Goal: Transaction & Acquisition: Purchase product/service

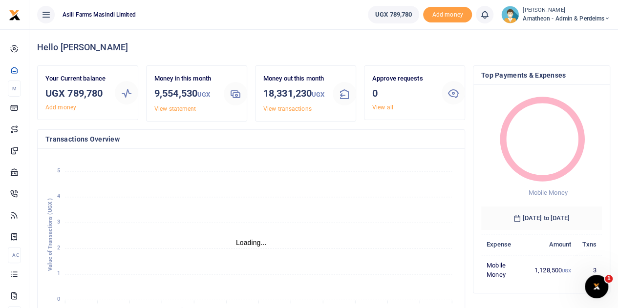
scroll to position [8, 8]
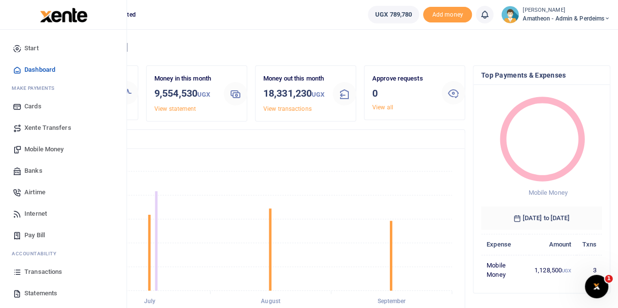
click at [24, 272] on span "Transactions" at bounding box center [43, 272] width 38 height 10
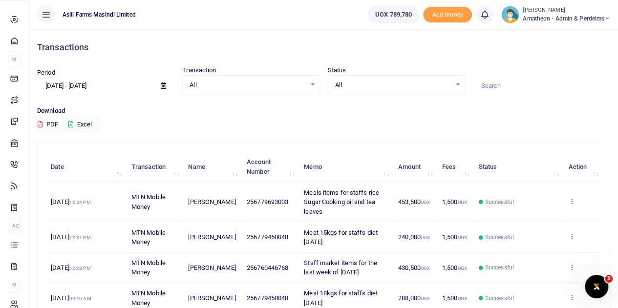
click at [15, 270] on icon at bounding box center [14, 266] width 9 height 9
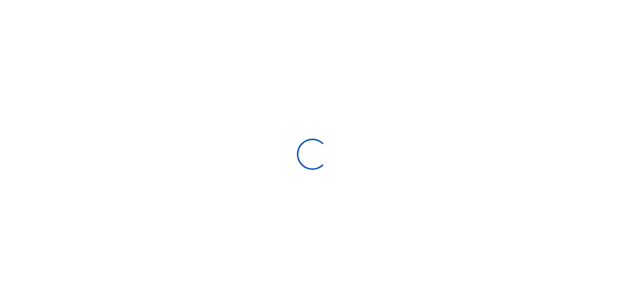
select select "ALL"
type input "08/27/2025 - 09/25/2025"
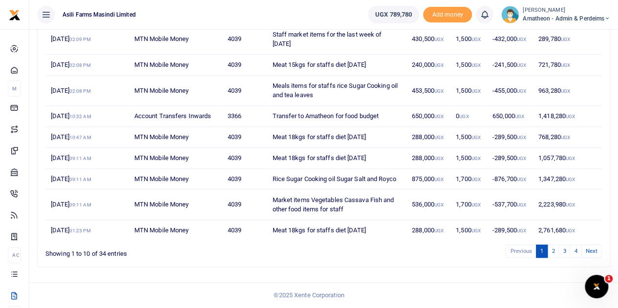
scroll to position [224, 0]
click at [556, 250] on link "2" at bounding box center [553, 251] width 12 height 13
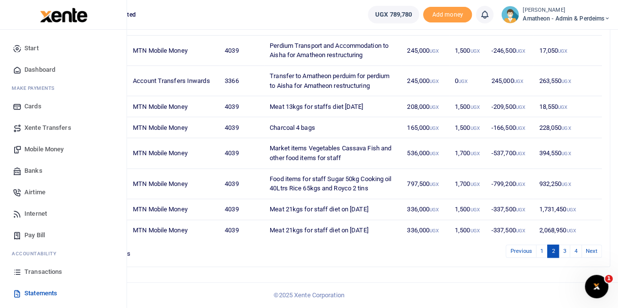
click at [50, 148] on span "Mobile Money" at bounding box center [43, 150] width 39 height 10
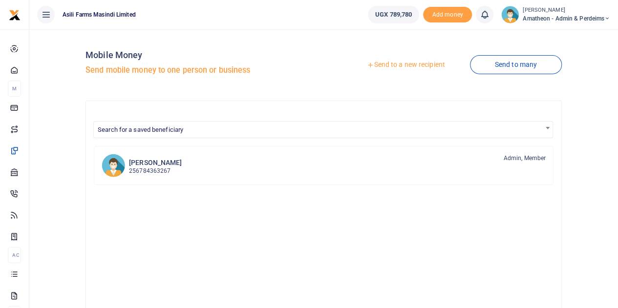
click at [401, 65] on link "Send to a new recipient" at bounding box center [405, 65] width 127 height 18
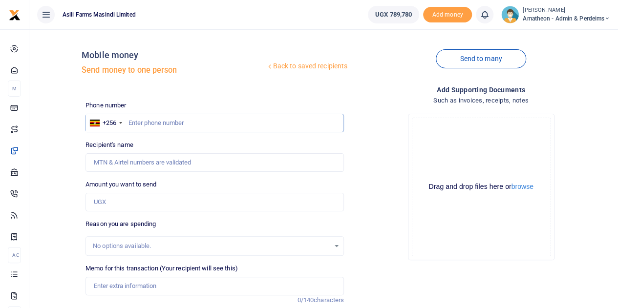
click at [199, 125] on input "text" at bounding box center [214, 123] width 258 height 19
type input "766101562"
type input "Hassan Mukasa"
type input "766101562"
click at [125, 204] on input "Amount you want to send" at bounding box center [214, 202] width 258 height 19
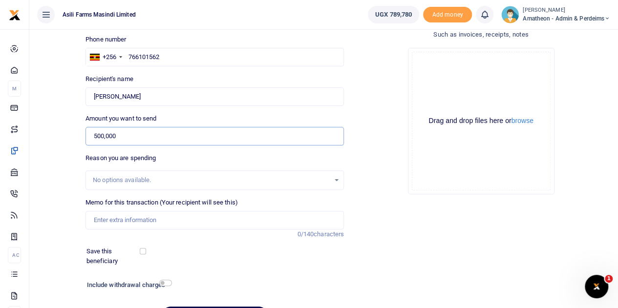
scroll to position [123, 0]
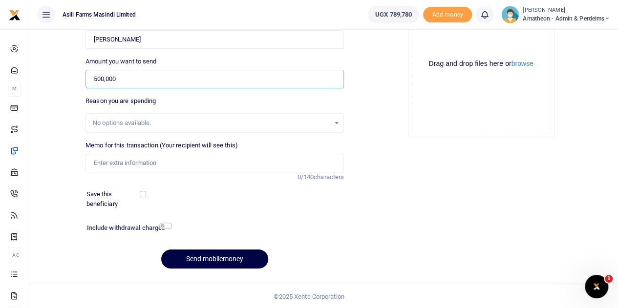
type input "500,000"
click at [126, 166] on input "Memo for this transaction (Your recipient will see this)" at bounding box center [214, 163] width 258 height 19
click at [180, 163] on input "Memo for this transaction (Your recipient will see this)" at bounding box center [214, 163] width 258 height 19
paste input "Hassans Facilitation to run special ops at new AAU blocks of Luk"
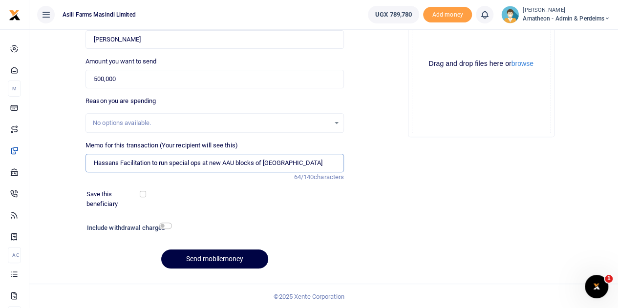
click at [121, 163] on input "Hassans Facilitation to run special ops at new AAU blocks of Luk" at bounding box center [214, 163] width 258 height 19
drag, startPoint x: 118, startPoint y: 164, endPoint x: 95, endPoint y: 164, distance: 22.5
click at [95, 164] on input "Hassans Facilitation to run special ops at new AAU blocks of Luk" at bounding box center [214, 163] width 258 height 19
click at [94, 163] on input "Facilitation to run special ops at new AAU blocks of Luk" at bounding box center [214, 163] width 258 height 19
click at [95, 162] on input "Facilitation to run special ops at new AAU blocks of Luk" at bounding box center [214, 163] width 258 height 19
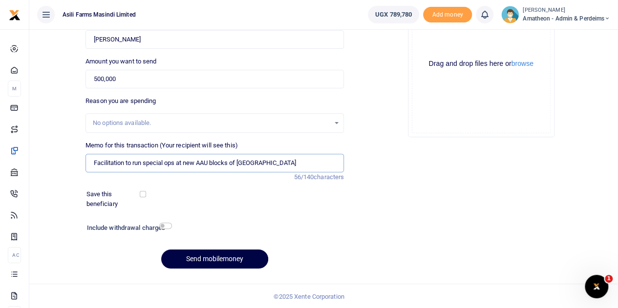
click at [125, 162] on input "Facilitation to run special ops at new AAU blocks of Luk" at bounding box center [214, 163] width 258 height 19
paste input "Hassans"
click at [282, 161] on input "Facilitation for Hassan to run special ops at new AAU blocks of Luk" at bounding box center [214, 163] width 258 height 19
type input "Facilitation for Hassan to run special ops at new AAU blocks of Bosco farm"
click at [209, 257] on button "Send mobilemoney" at bounding box center [214, 258] width 107 height 19
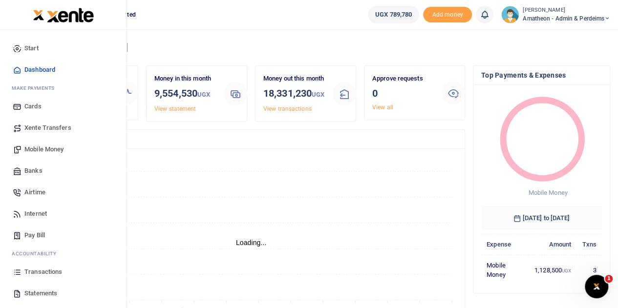
scroll to position [8, 8]
click at [32, 294] on span "Statements" at bounding box center [40, 294] width 33 height 10
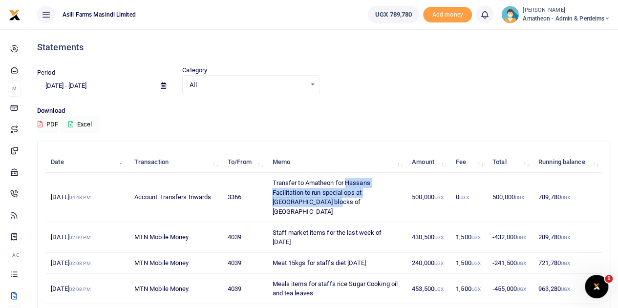
drag, startPoint x: 346, startPoint y: 182, endPoint x: 356, endPoint y: 198, distance: 19.0
click at [356, 198] on td "Transfer to Amatheon for Hassans Facilitation to run special ops at new AAU blo…" at bounding box center [337, 197] width 140 height 49
copy td "Hassans Facilitation to run special ops at new AAU blocks of Luk"
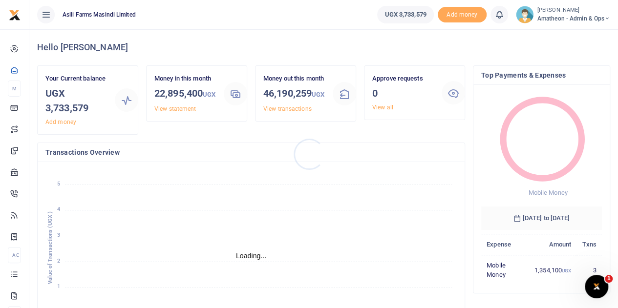
scroll to position [8, 8]
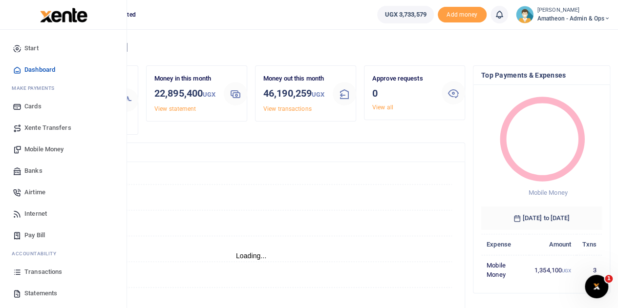
click at [30, 148] on span "Mobile Money" at bounding box center [43, 150] width 39 height 10
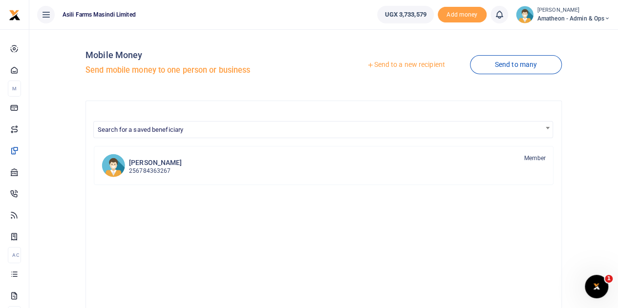
click at [406, 64] on link "Send to a new recipient" at bounding box center [405, 65] width 127 height 18
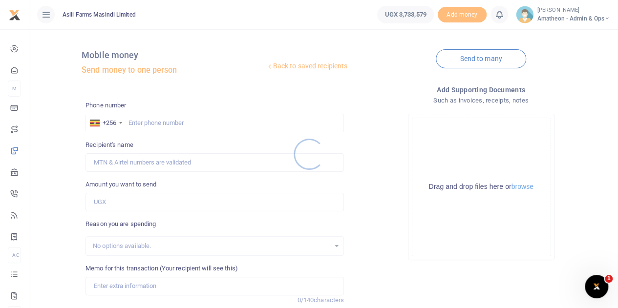
click at [522, 186] on div at bounding box center [309, 154] width 618 height 308
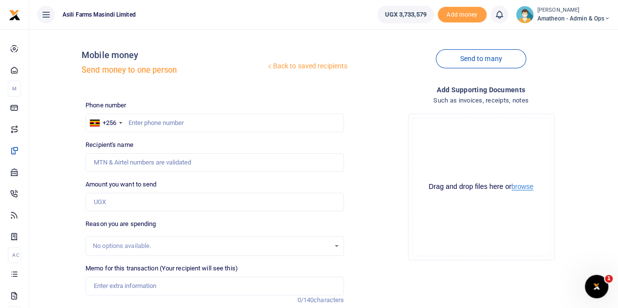
click at [522, 187] on button "browse" at bounding box center [522, 186] width 22 height 7
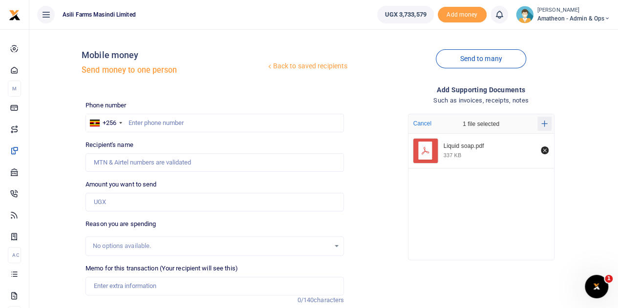
click at [544, 117] on button "Add more" at bounding box center [544, 124] width 14 height 14
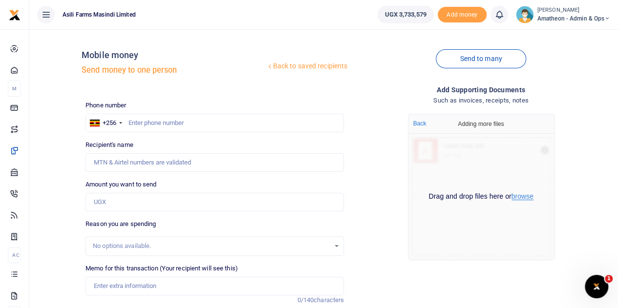
click at [526, 198] on button "browse" at bounding box center [522, 196] width 22 height 7
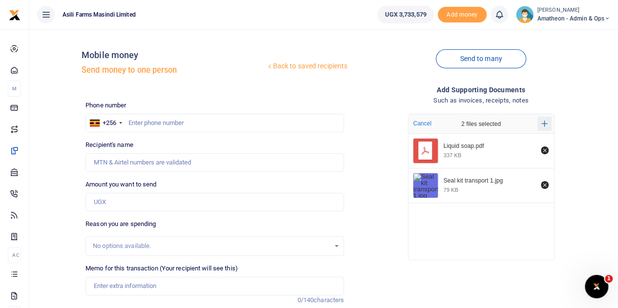
click at [544, 119] on button "Add more" at bounding box center [544, 124] width 14 height 14
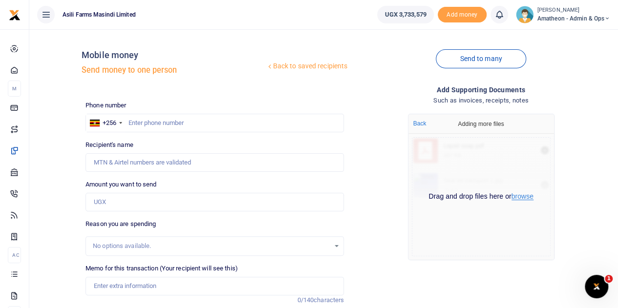
click at [525, 200] on button "browse" at bounding box center [522, 196] width 22 height 7
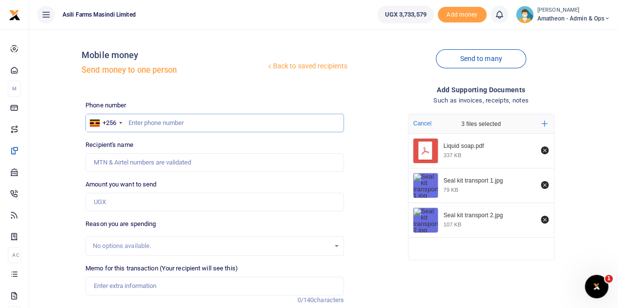
click at [153, 123] on input "text" at bounding box center [214, 123] width 258 height 19
type input "773730972"
type input "[PERSON_NAME]"
type input "773730972"
click at [116, 207] on input "Amount you want to send" at bounding box center [214, 202] width 258 height 19
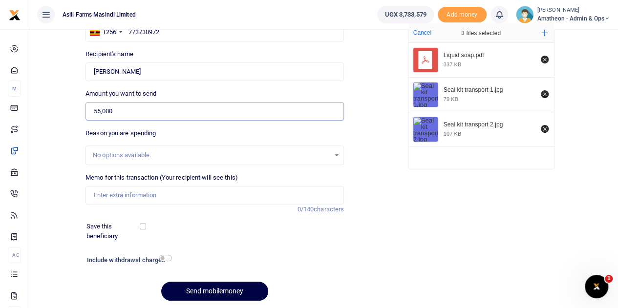
scroll to position [98, 0]
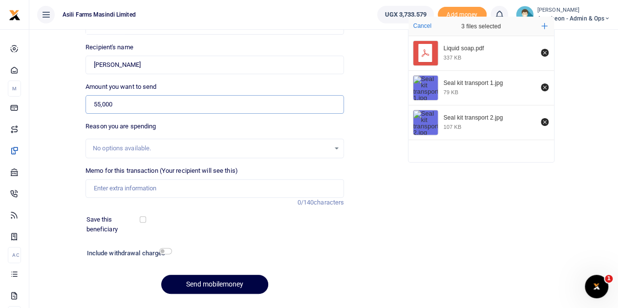
type input "55,000"
click at [124, 191] on input "Memo for this transaction (Your recipient will see this)" at bounding box center [214, 188] width 258 height 19
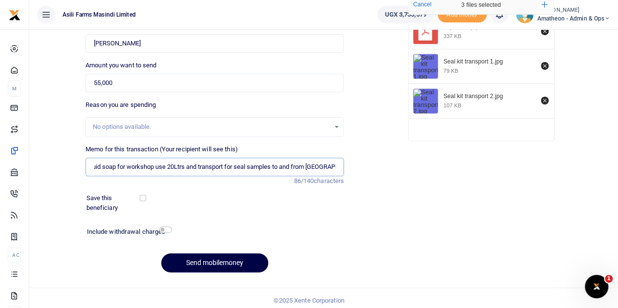
scroll to position [123, 0]
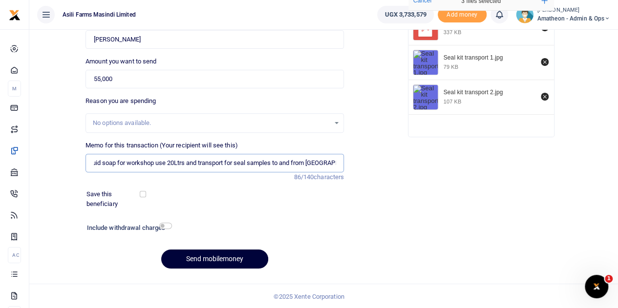
type input "Liquid soap for workshop use 20Ltrs and transport for seal samples to and from …"
click at [216, 259] on button "Send mobilemoney" at bounding box center [214, 258] width 107 height 19
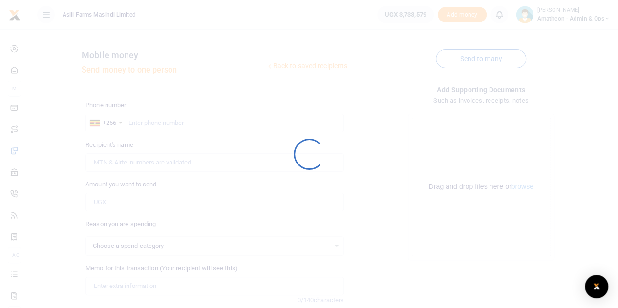
select select
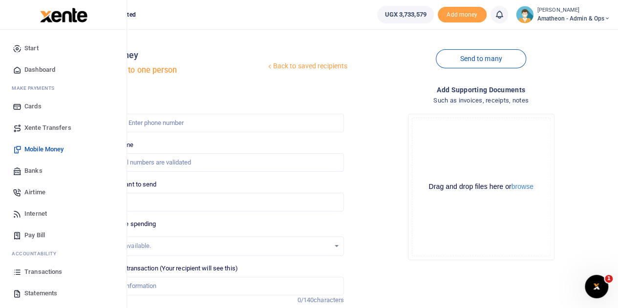
click at [31, 272] on span "Transactions" at bounding box center [43, 272] width 38 height 10
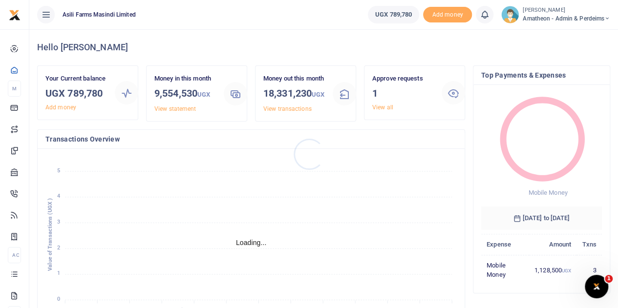
scroll to position [8, 8]
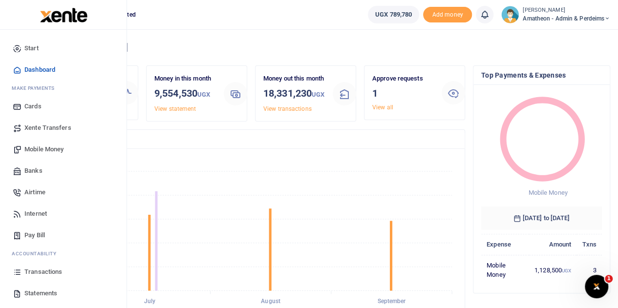
click at [40, 293] on span "Statements" at bounding box center [40, 294] width 33 height 10
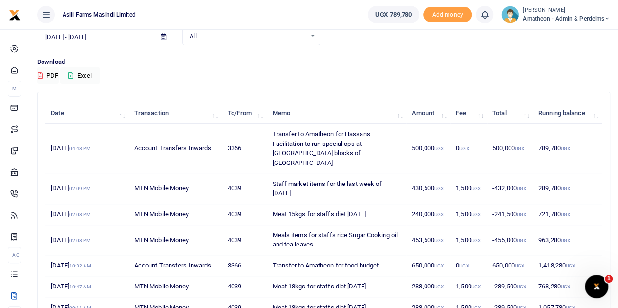
click at [161, 37] on icon at bounding box center [163, 37] width 5 height 6
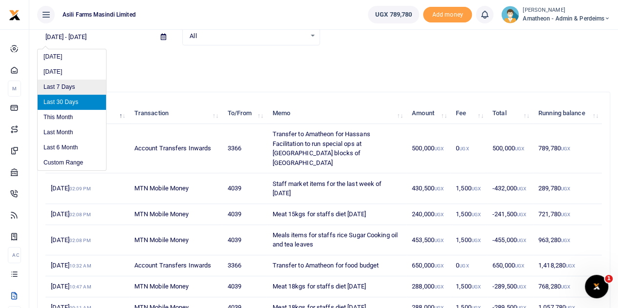
click at [70, 83] on li "Last 7 Days" at bounding box center [72, 87] width 68 height 15
type input "[DATE] - [DATE]"
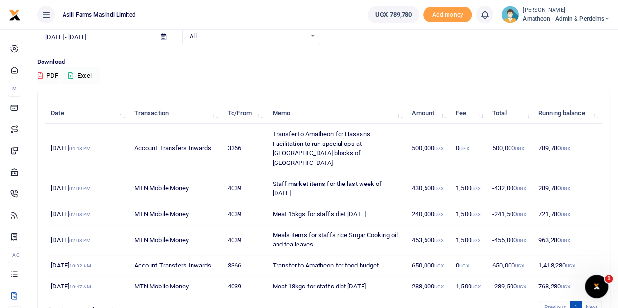
click at [83, 73] on button "Excel" at bounding box center [80, 75] width 40 height 17
